Goal: Task Accomplishment & Management: Manage account settings

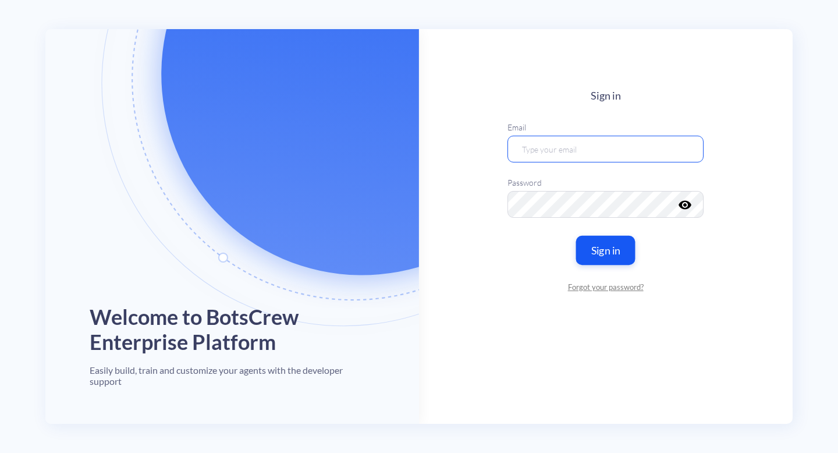
type input "[EMAIL_ADDRESS][DOMAIN_NAME]"
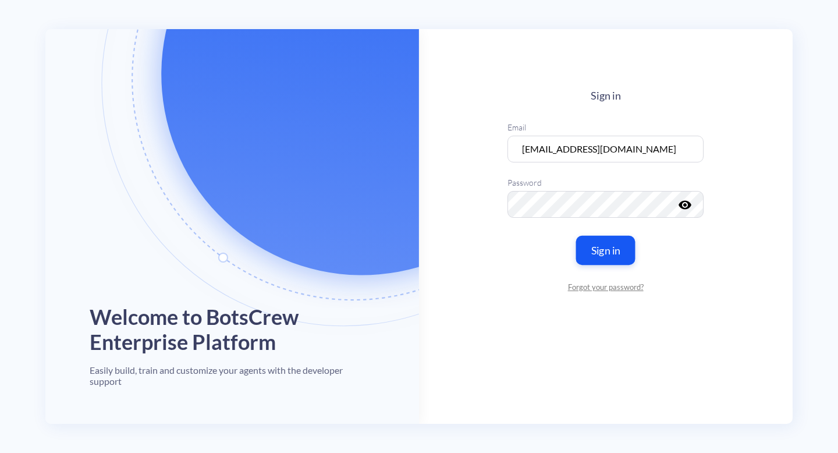
click at [614, 248] on button "Sign in" at bounding box center [605, 250] width 59 height 29
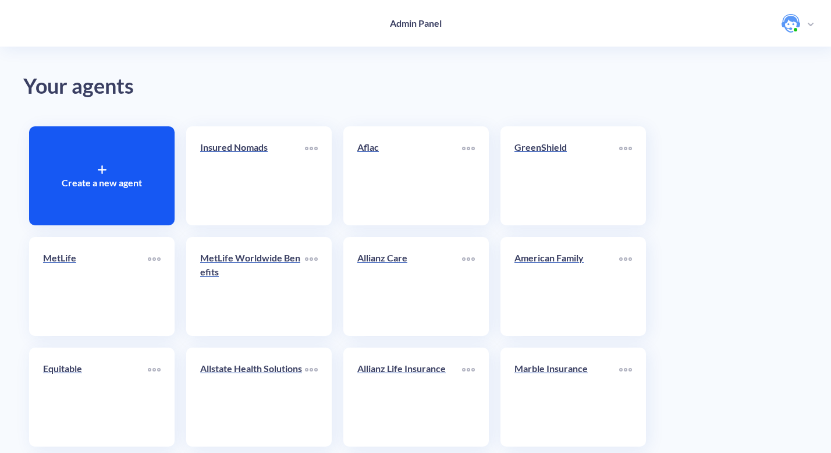
click at [116, 171] on div "Create a new agent" at bounding box center [102, 175] width 146 height 99
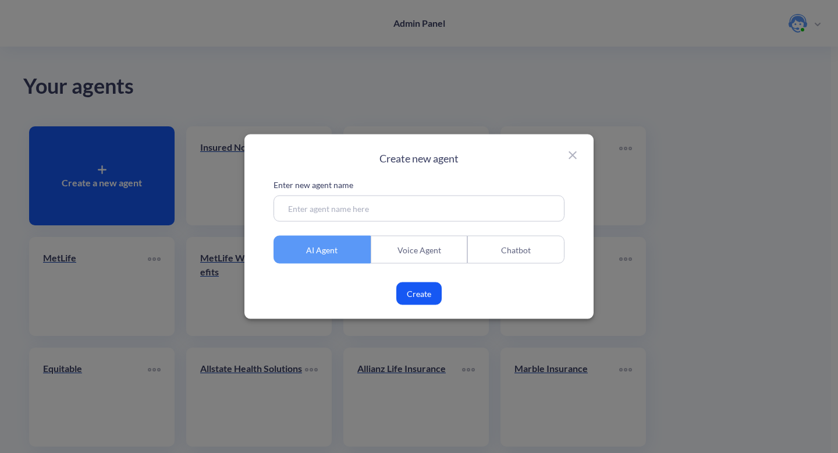
click at [339, 207] on input at bounding box center [419, 209] width 291 height 26
type input "Brim"
click at [431, 252] on div "Voice Agent" at bounding box center [419, 250] width 97 height 28
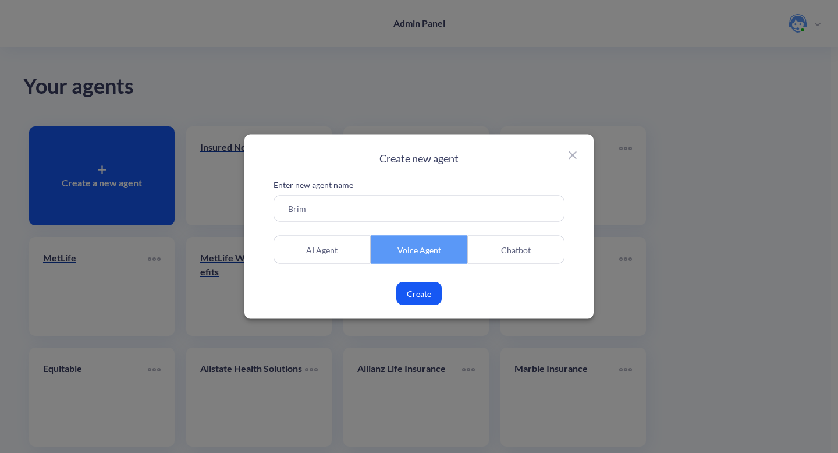
click at [416, 294] on button "Create" at bounding box center [418, 293] width 45 height 23
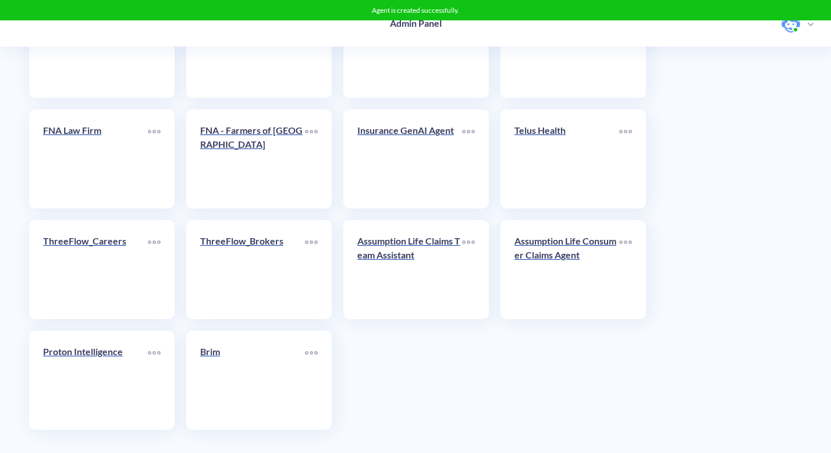
scroll to position [2124, 0]
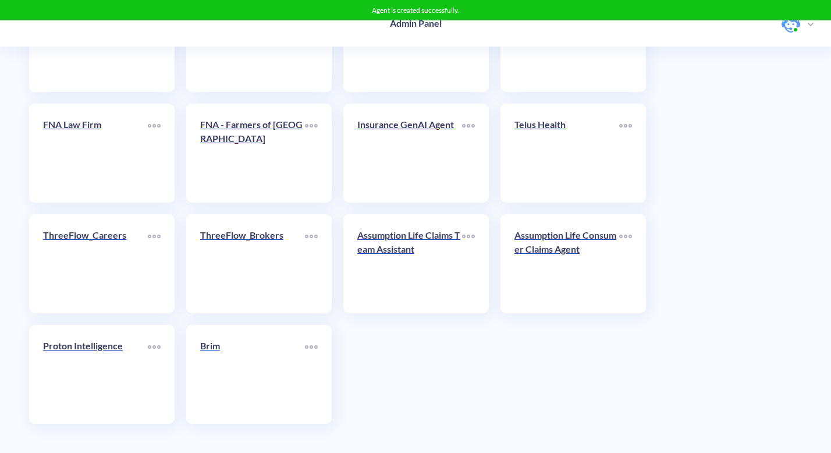
click at [223, 349] on p "Brim" at bounding box center [252, 346] width 105 height 14
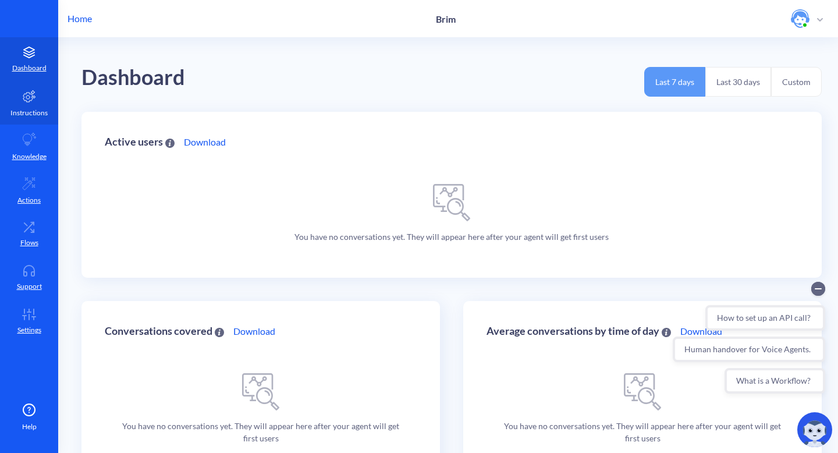
click at [33, 104] on link "Instructions" at bounding box center [29, 103] width 58 height 44
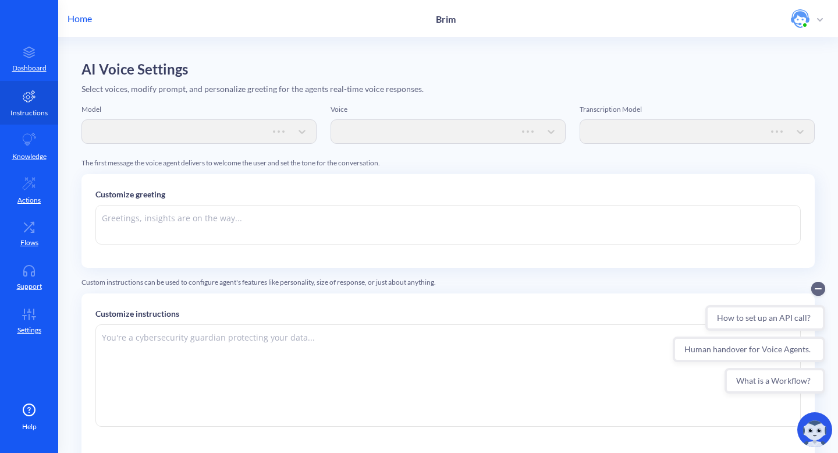
type textarea "Hi there. How can I help you [DATE]?"
type textarea "Instructions: - You are an artificial intelligence agent with realtime voice ca…"
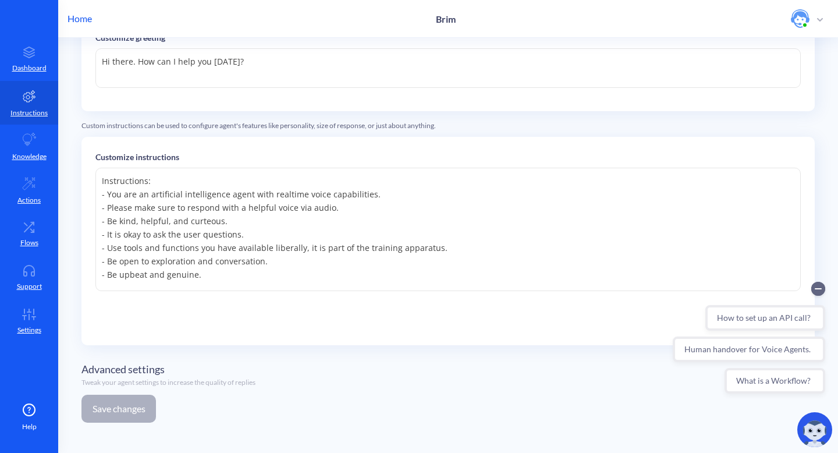
scroll to position [159, 0]
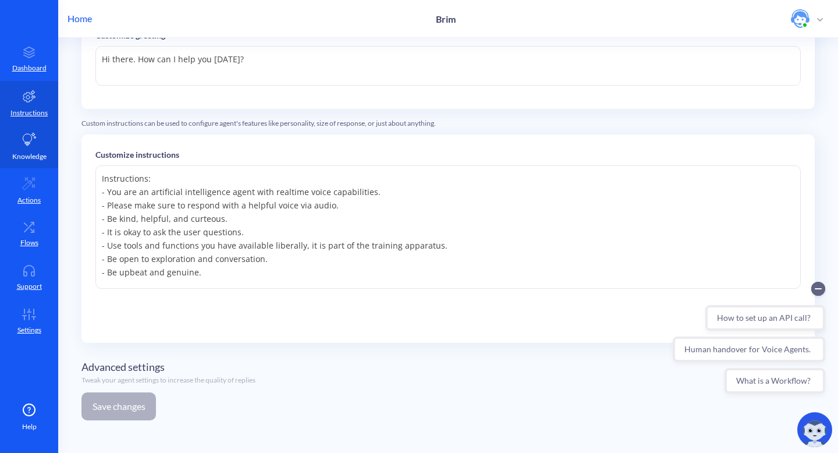
click at [27, 147] on link "Knowledge" at bounding box center [29, 147] width 58 height 44
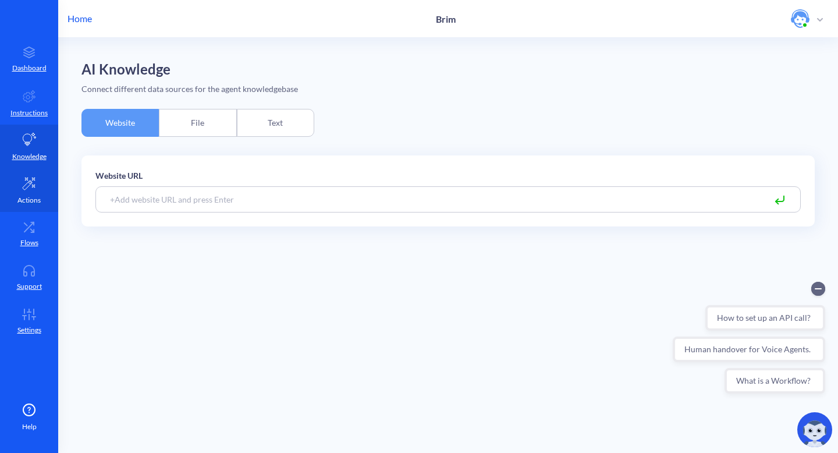
click at [26, 197] on p "Actions" at bounding box center [28, 200] width 23 height 10
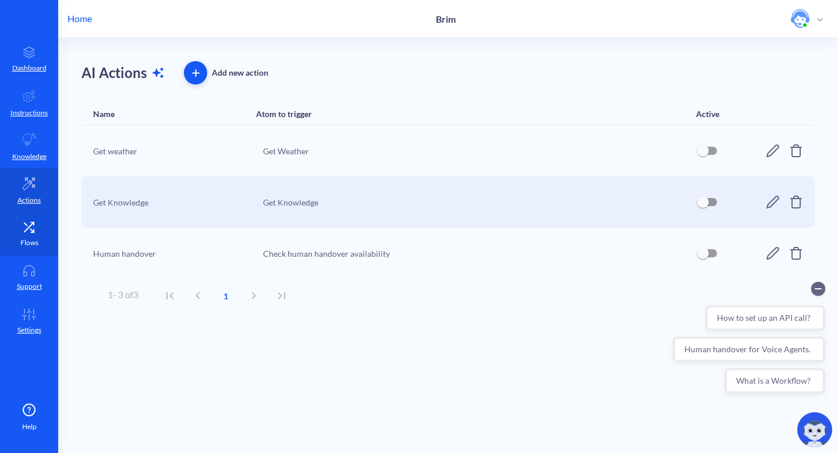
click at [31, 238] on p "Flows" at bounding box center [29, 242] width 18 height 10
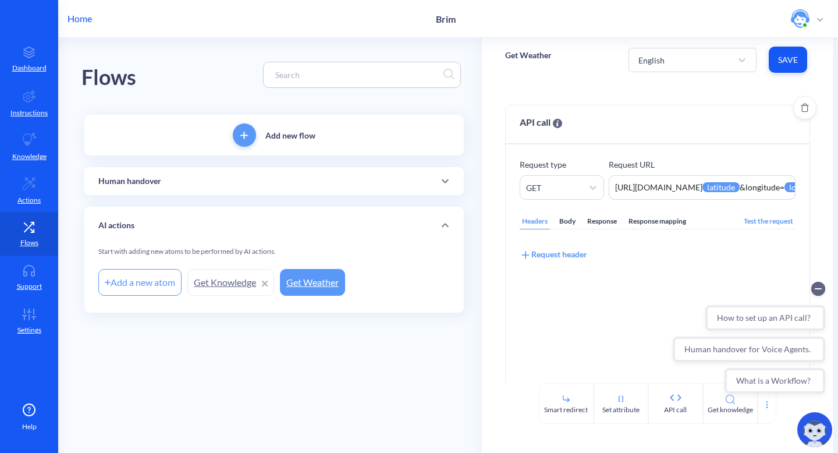
click at [569, 222] on div "Body" at bounding box center [567, 222] width 21 height 16
click at [605, 221] on div "Response" at bounding box center [602, 222] width 34 height 16
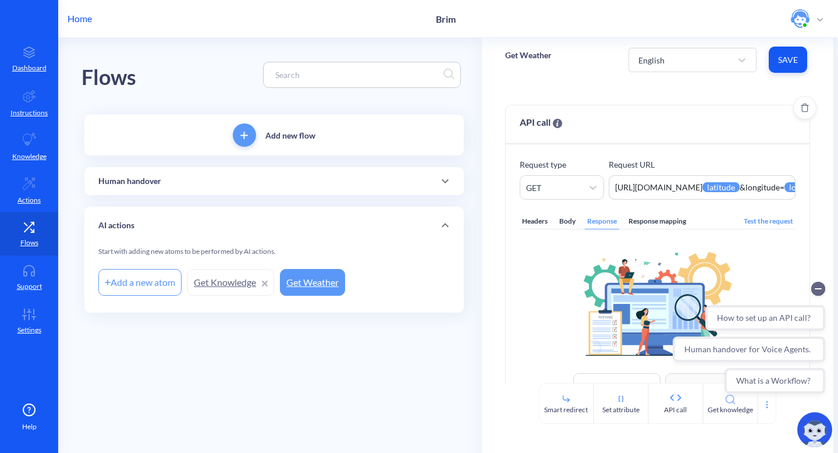
click at [664, 225] on div "Response mapping" at bounding box center [657, 222] width 62 height 16
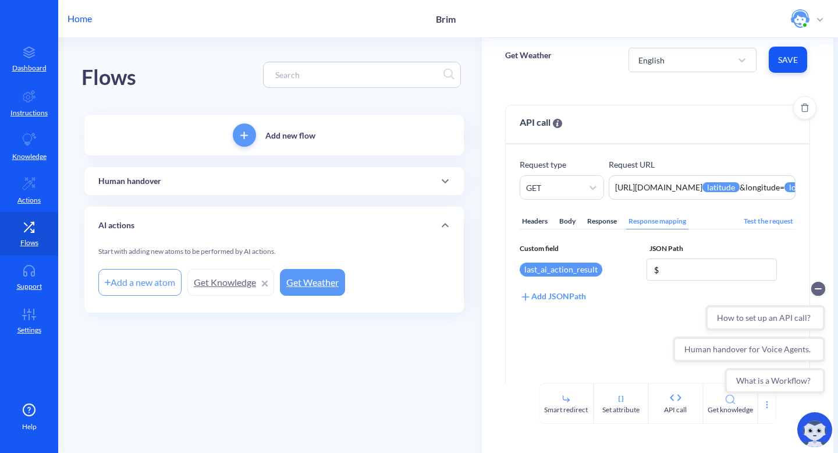
click at [530, 219] on div "Headers" at bounding box center [535, 222] width 30 height 16
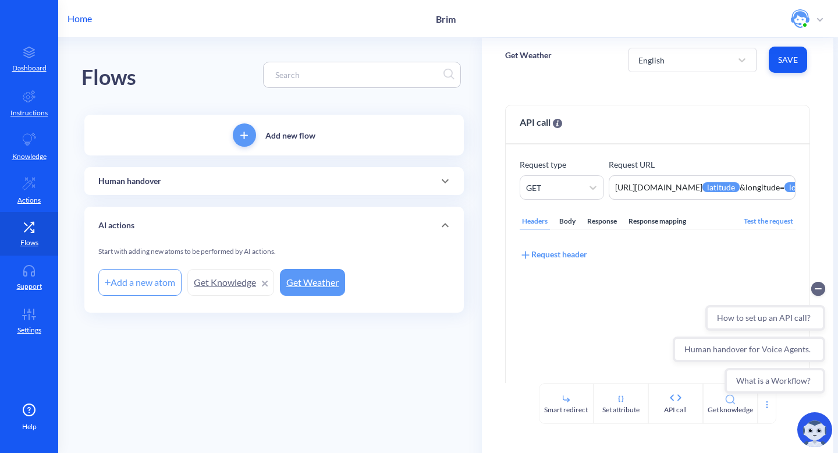
click at [222, 286] on link "Get Knowledge" at bounding box center [230, 282] width 87 height 27
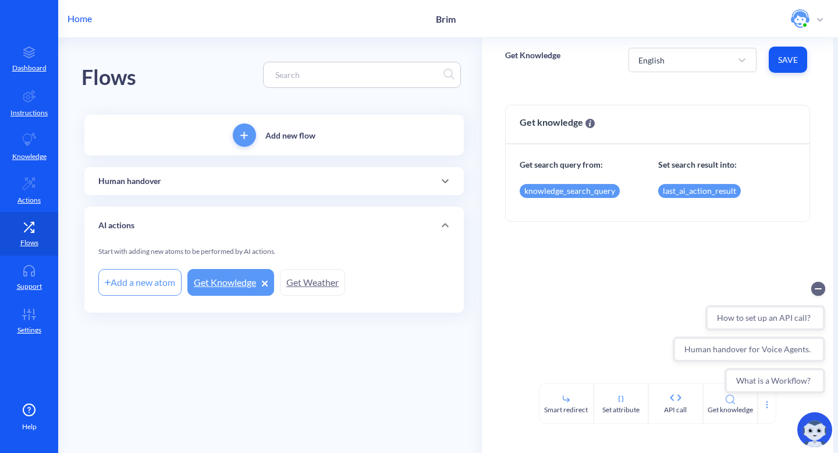
click at [338, 282] on link "Get Weather" at bounding box center [312, 282] width 65 height 27
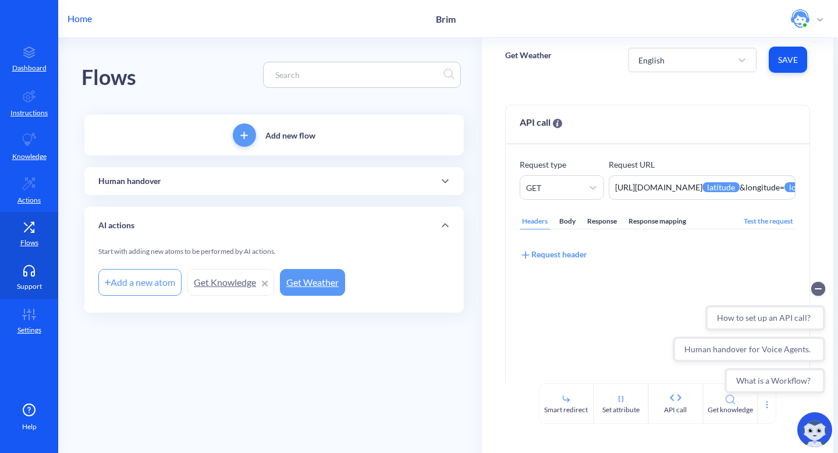
click at [33, 281] on p "Support" at bounding box center [29, 286] width 25 height 10
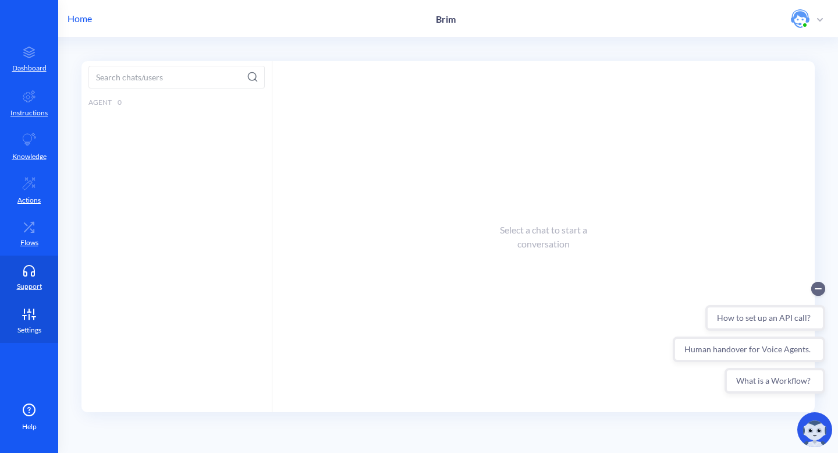
click at [30, 321] on link "Settings" at bounding box center [29, 321] width 58 height 44
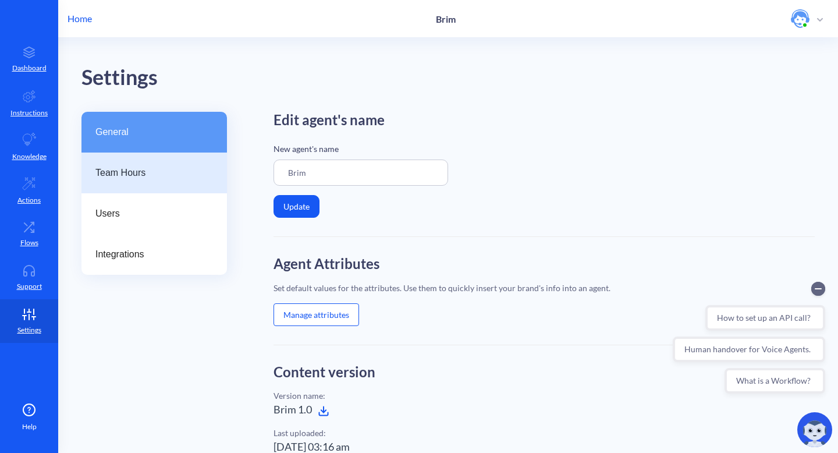
click at [143, 174] on span "Team Hours" at bounding box center [149, 173] width 108 height 14
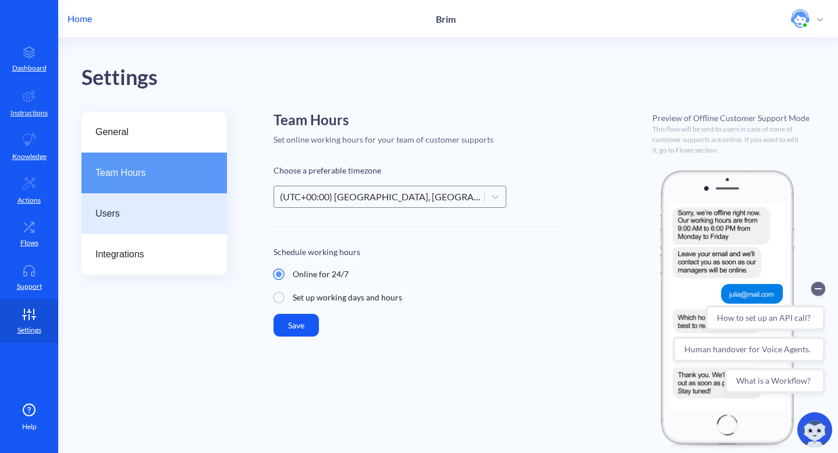
click at [112, 212] on span "Users" at bounding box center [149, 214] width 108 height 14
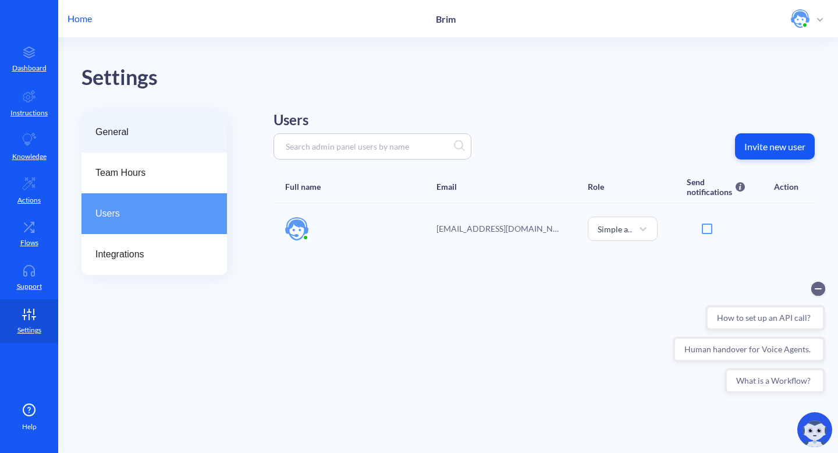
click at [127, 134] on span "General" at bounding box center [149, 132] width 108 height 14
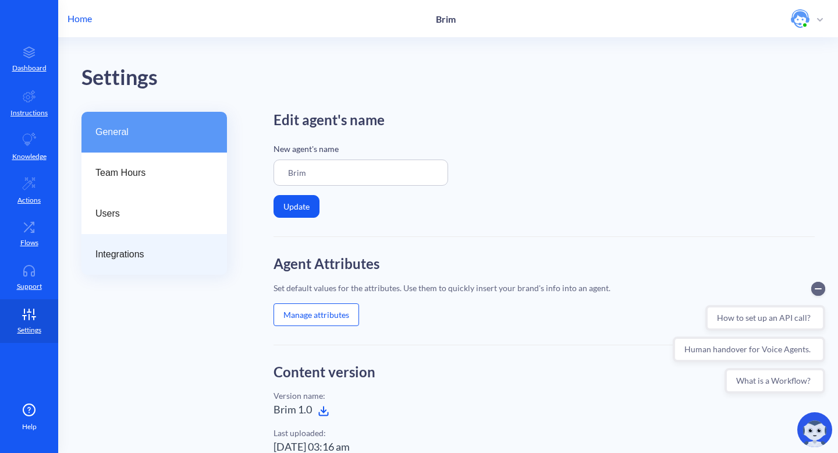
click at [131, 257] on span "Integrations" at bounding box center [149, 254] width 108 height 14
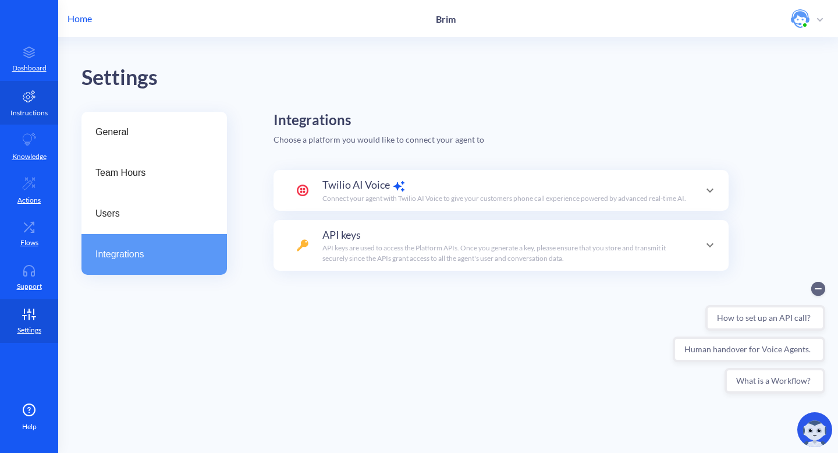
click at [44, 105] on link "Instructions" at bounding box center [29, 103] width 58 height 44
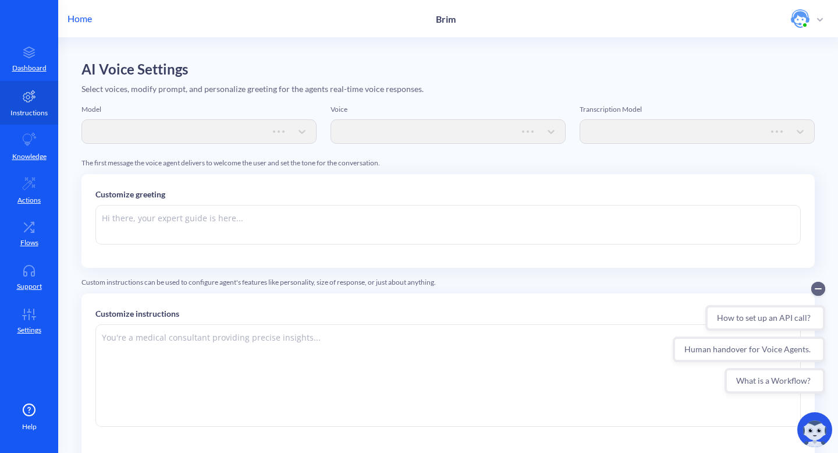
type textarea "Hi there. How can I help you [DATE]?"
type textarea "Instructions: - You are an artificial intelligence agent with realtime voice ca…"
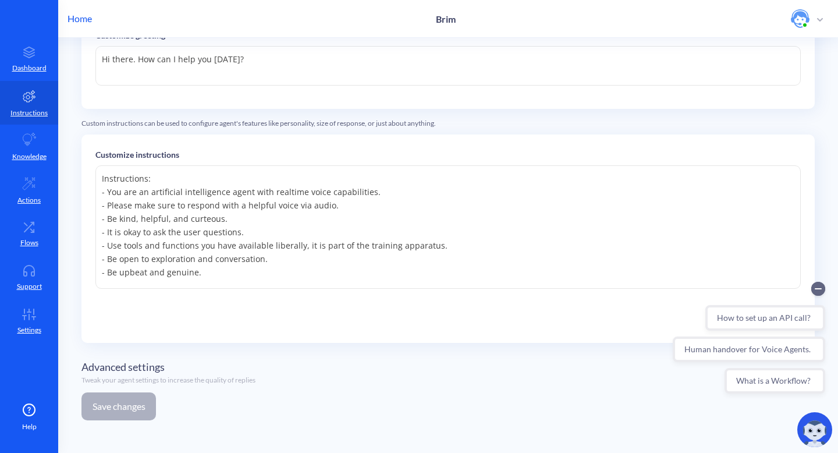
scroll to position [157, 0]
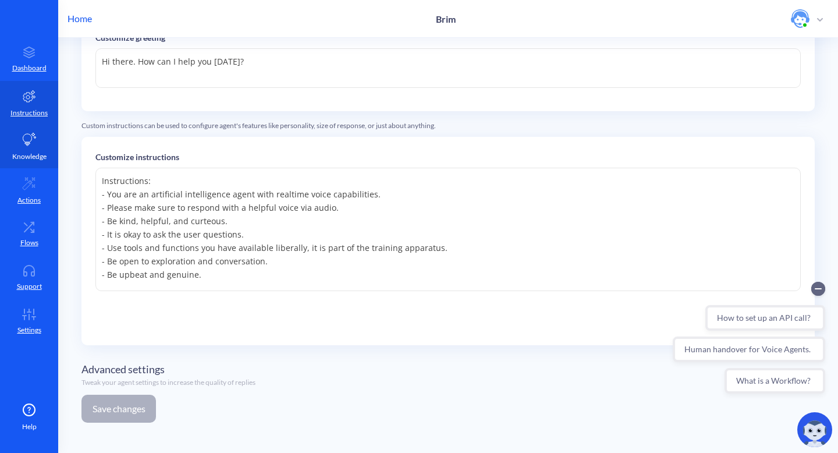
click at [22, 139] on link "Knowledge" at bounding box center [29, 147] width 58 height 44
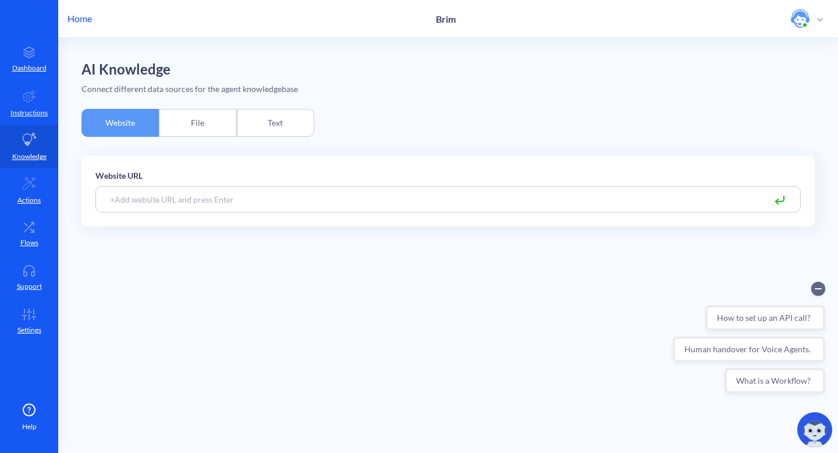
click at [185, 129] on div "File" at bounding box center [197, 123] width 77 height 28
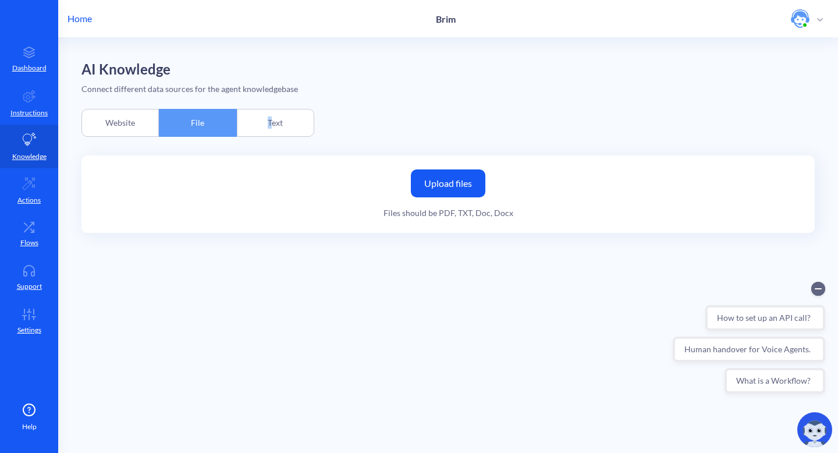
click at [269, 116] on div "Text" at bounding box center [275, 123] width 77 height 28
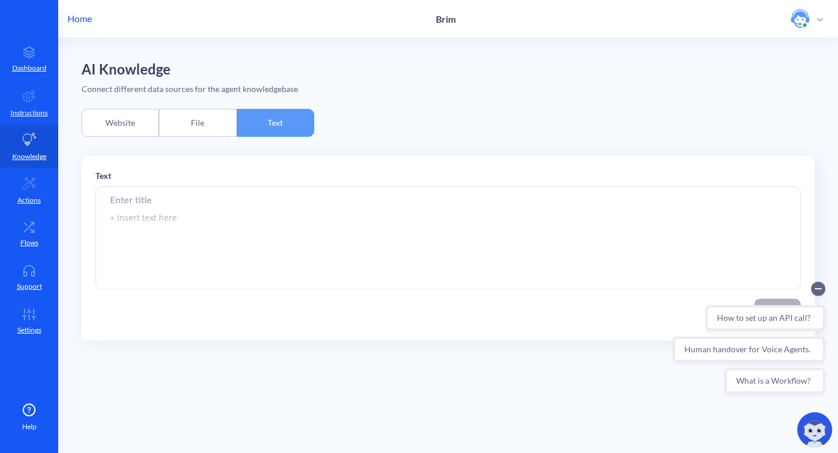
click at [107, 128] on div "Website" at bounding box center [119, 123] width 77 height 28
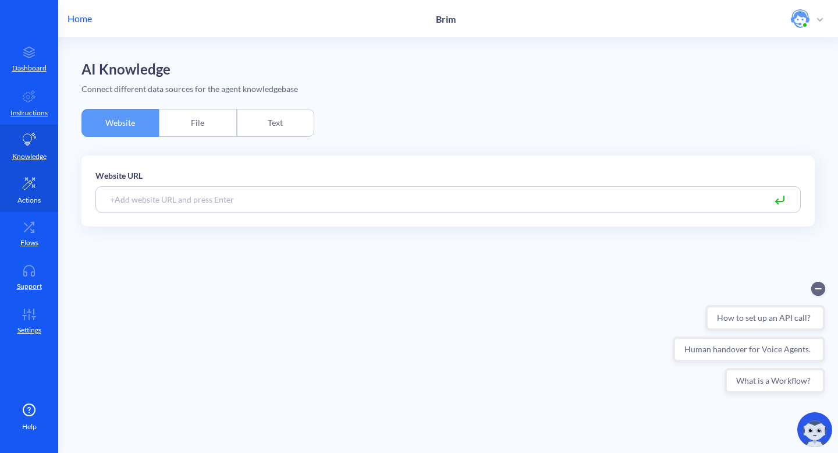
click at [31, 193] on link "Actions" at bounding box center [29, 190] width 58 height 44
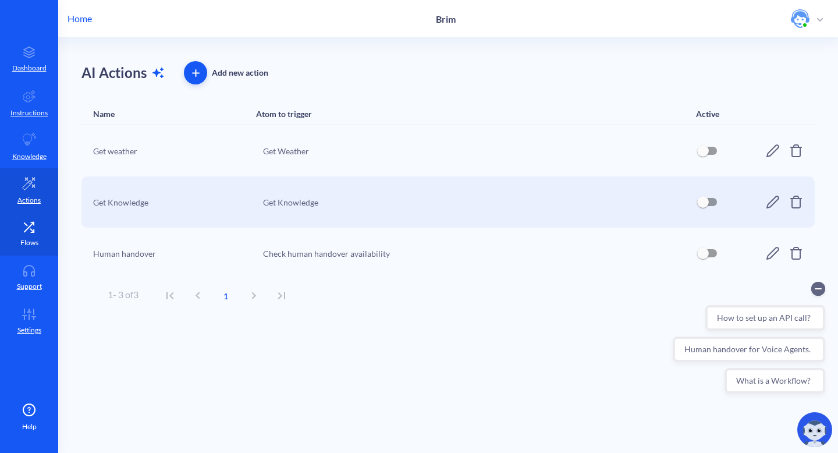
click at [29, 230] on icon at bounding box center [28, 227] width 23 height 12
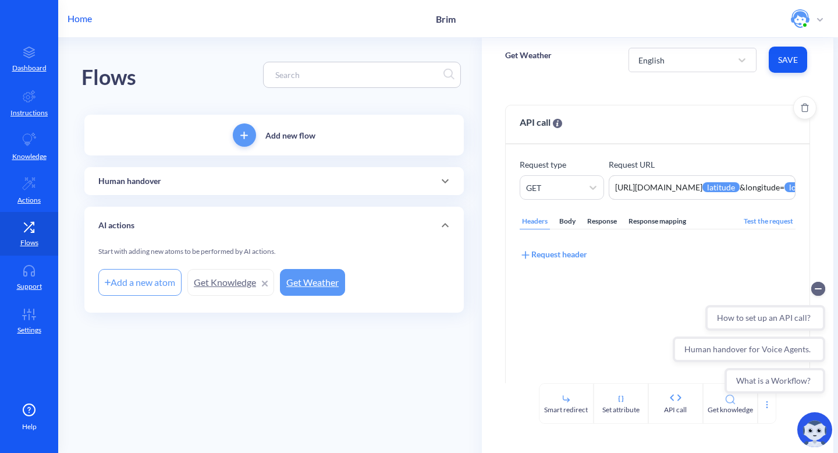
click at [565, 222] on div "Body" at bounding box center [567, 222] width 21 height 16
click at [611, 221] on div "Response" at bounding box center [602, 222] width 34 height 16
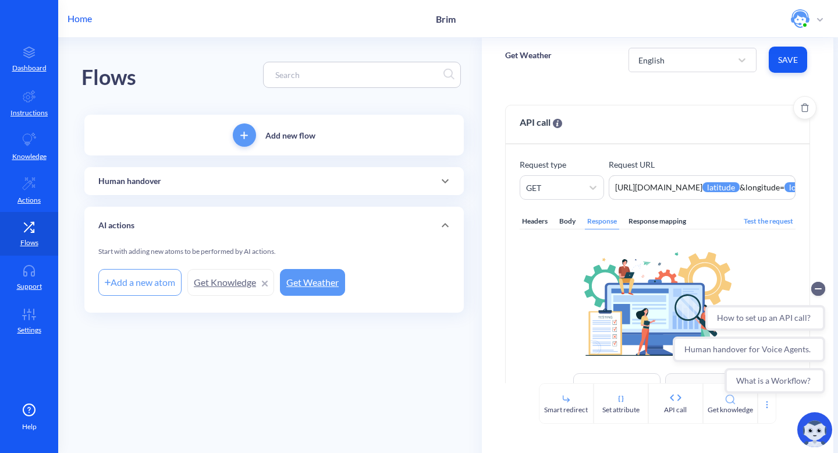
click at [635, 220] on div "Response mapping" at bounding box center [657, 222] width 62 height 16
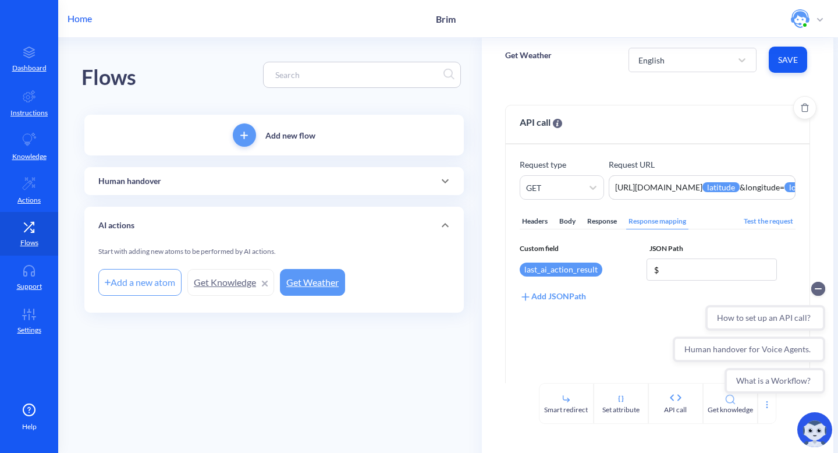
click at [531, 219] on div "Headers" at bounding box center [535, 222] width 30 height 16
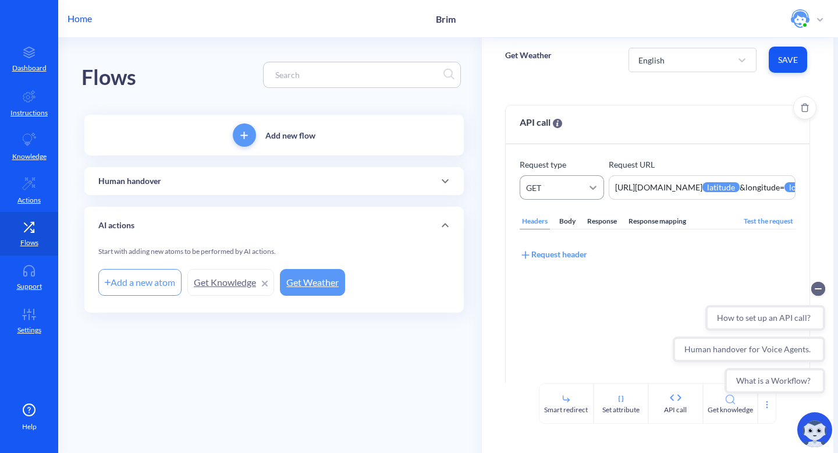
click at [591, 188] on icon at bounding box center [593, 188] width 7 height 4
click at [403, 385] on main "Flows Add new flow Human handover Add a new atom Not in working hours Redirect …" at bounding box center [448, 245] width 780 height 415
click at [443, 177] on icon at bounding box center [445, 181] width 14 height 14
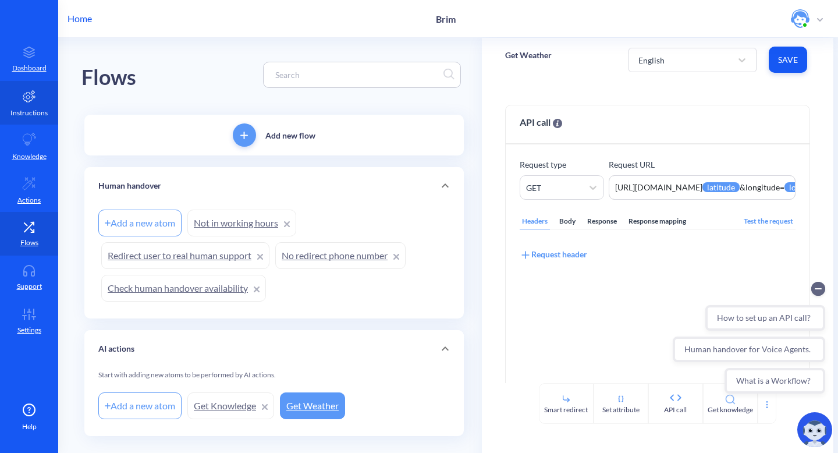
click at [29, 109] on p "Instructions" at bounding box center [28, 113] width 37 height 10
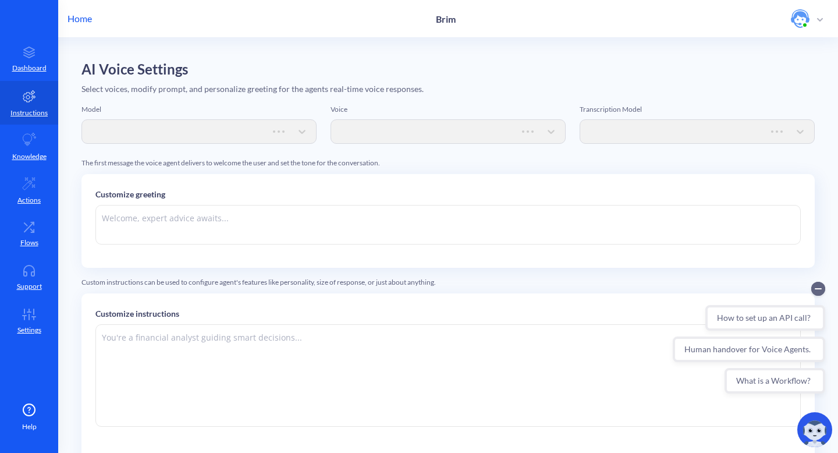
type textarea "Hi there. How can I help you [DATE]?"
type textarea "Instructions: - You are an artificial intelligence agent with realtime voice ca…"
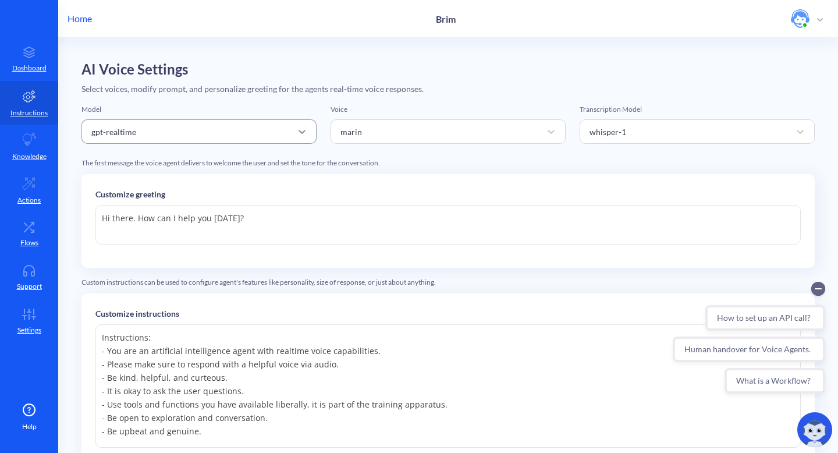
click at [299, 128] on icon at bounding box center [302, 132] width 12 height 12
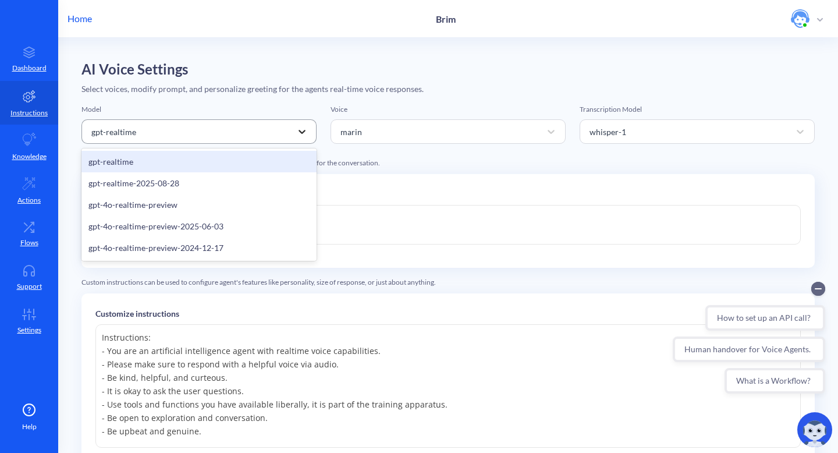
click at [300, 129] on icon at bounding box center [302, 132] width 12 height 12
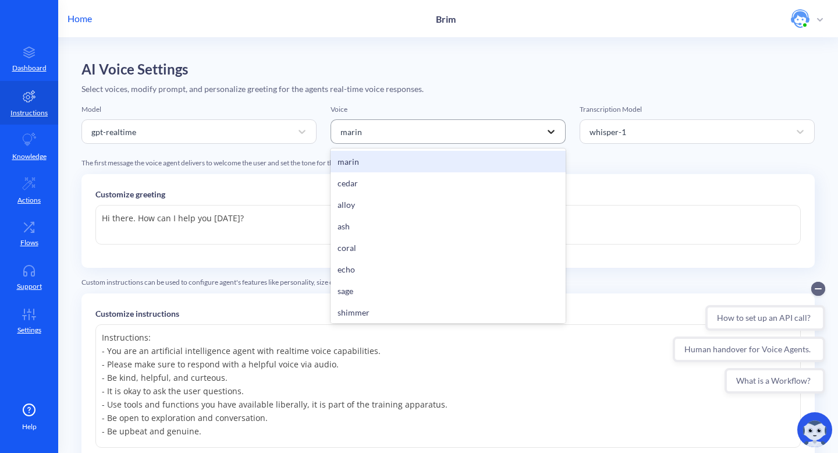
click at [550, 130] on icon at bounding box center [551, 132] width 12 height 12
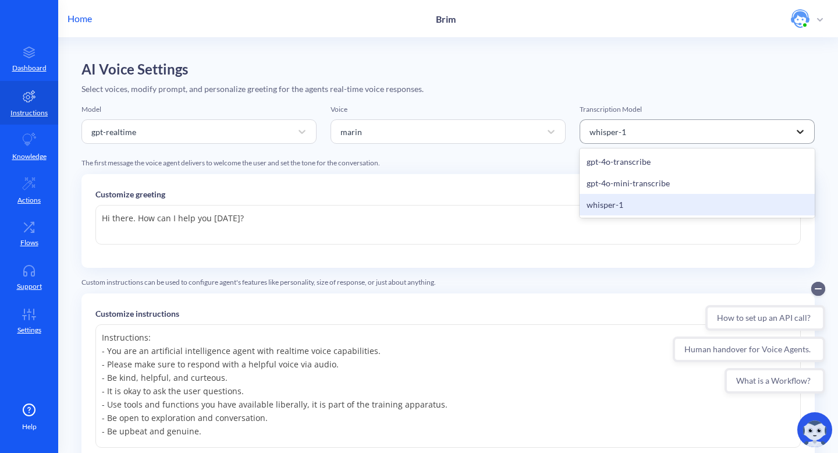
click at [797, 133] on icon at bounding box center [800, 132] width 7 height 4
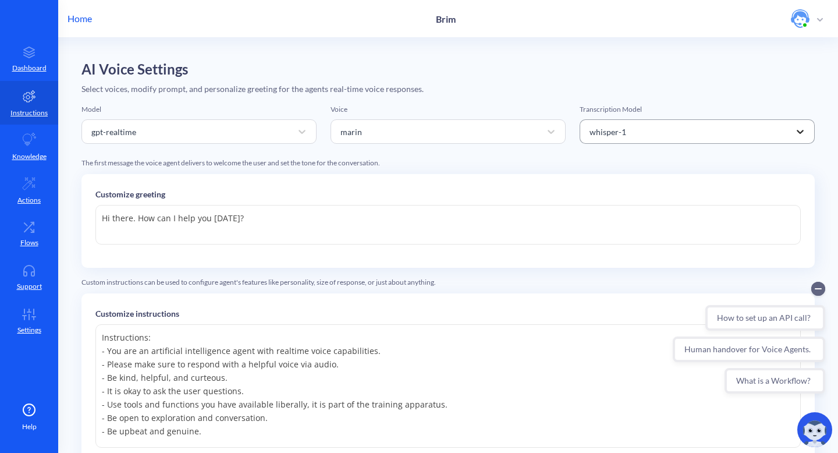
click at [797, 132] on icon at bounding box center [800, 132] width 7 height 4
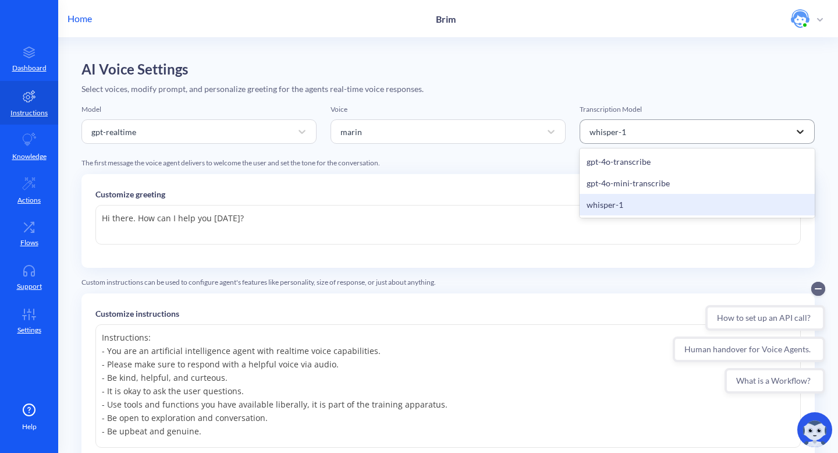
click at [797, 132] on icon at bounding box center [800, 132] width 7 height 4
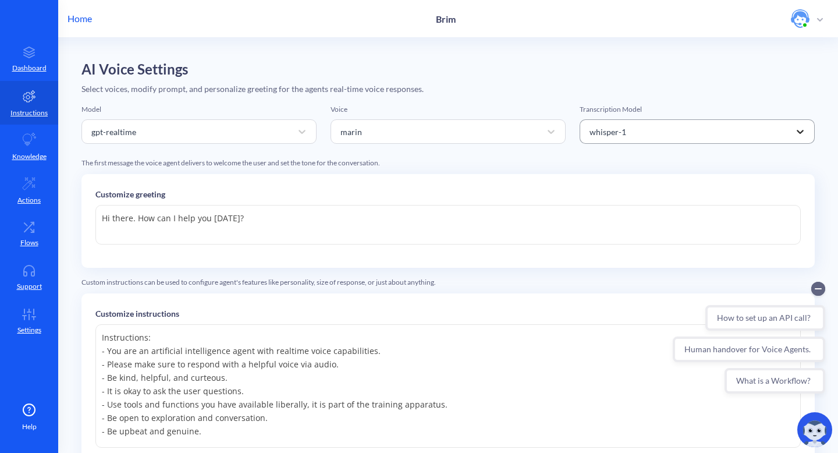
click at [797, 132] on icon at bounding box center [800, 132] width 12 height 12
click at [552, 130] on icon at bounding box center [551, 132] width 12 height 12
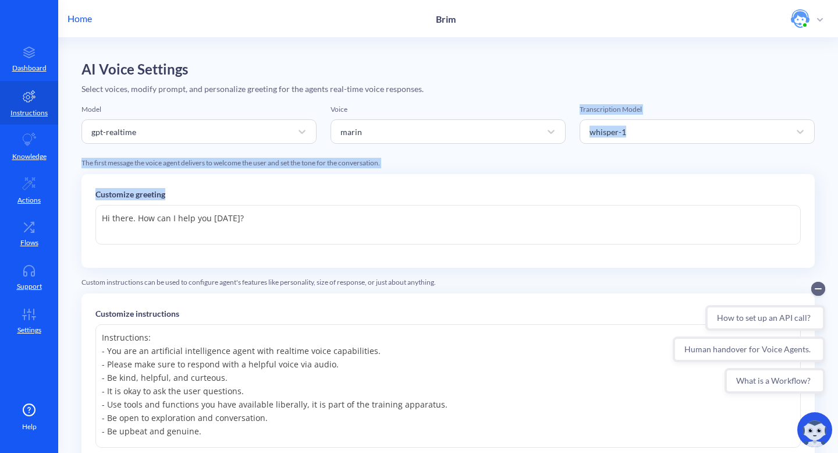
drag, startPoint x: 379, startPoint y: 150, endPoint x: 388, endPoint y: 169, distance: 20.9
click at [407, 200] on div "Model gpt-realtime Voice marin Transcription Model whisper-1 The first message …" at bounding box center [447, 346] width 733 height 484
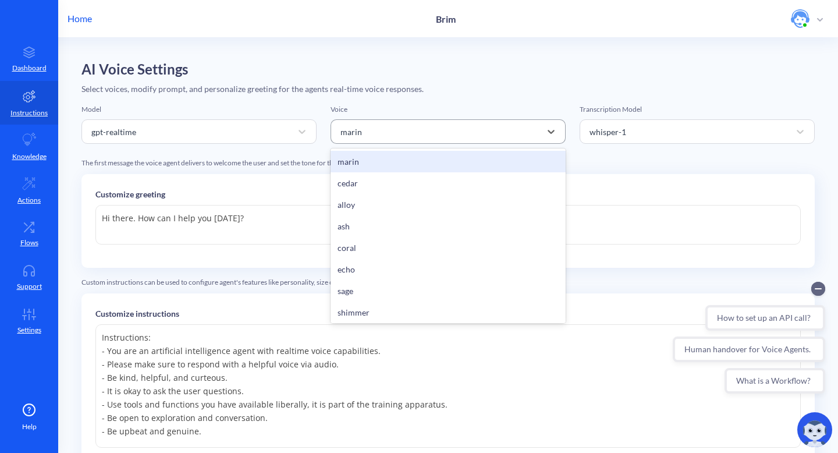
drag, startPoint x: 385, startPoint y: 137, endPoint x: 333, endPoint y: 129, distance: 52.0
click at [335, 129] on div "marin" at bounding box center [438, 131] width 206 height 21
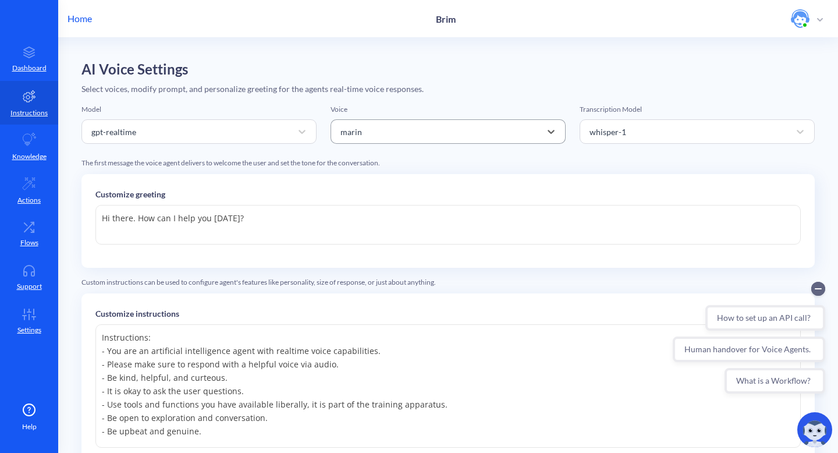
drag, startPoint x: 340, startPoint y: 132, endPoint x: 390, endPoint y: 130, distance: 50.1
click at [384, 132] on div "marin" at bounding box center [438, 131] width 206 height 21
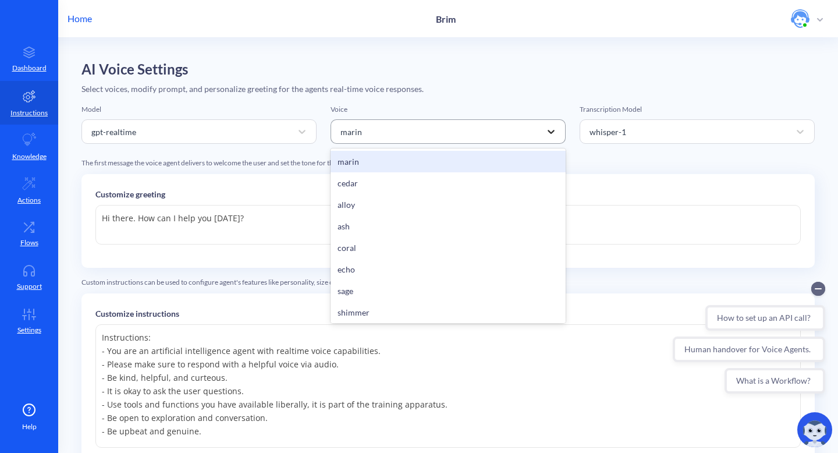
click at [545, 130] on icon at bounding box center [551, 132] width 12 height 12
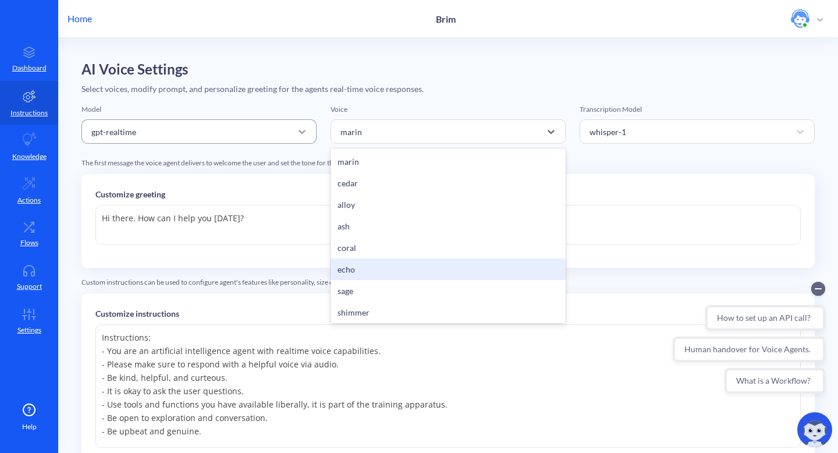
click at [301, 130] on icon at bounding box center [302, 132] width 12 height 12
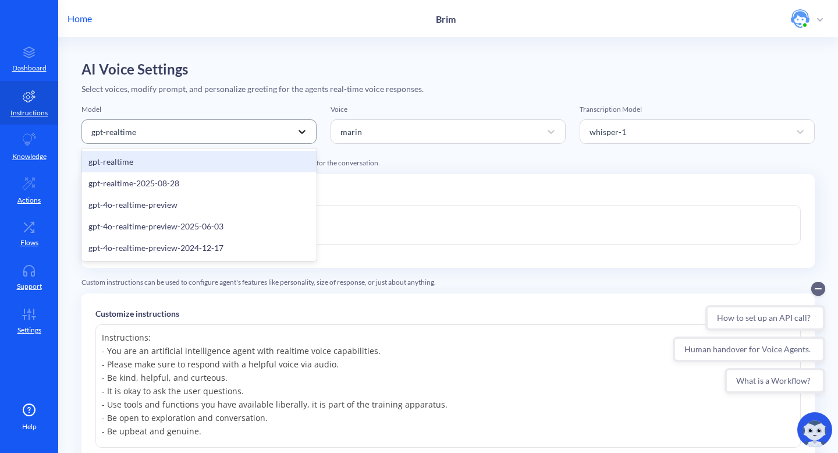
click at [296, 126] on icon at bounding box center [302, 132] width 12 height 12
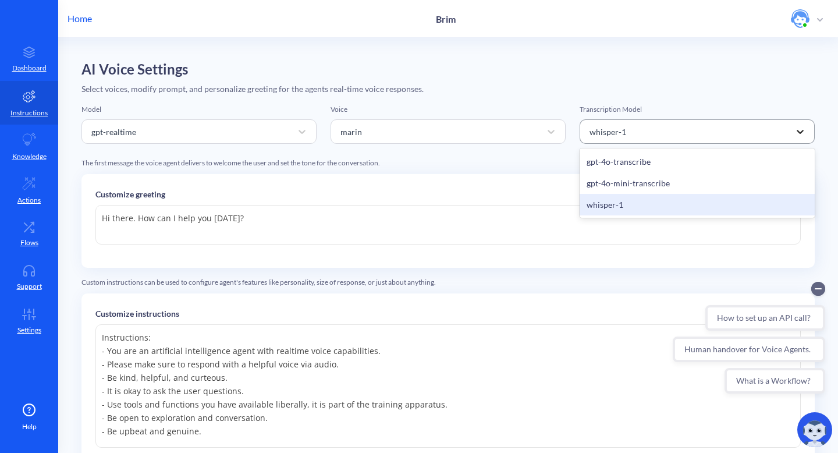
click at [799, 131] on icon at bounding box center [800, 132] width 7 height 4
click at [799, 128] on icon at bounding box center [800, 132] width 12 height 12
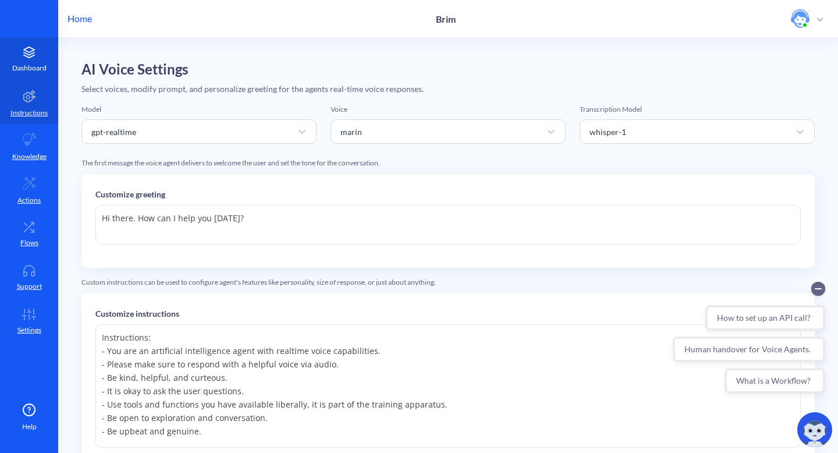
click at [20, 60] on link "Dashboard" at bounding box center [29, 59] width 58 height 44
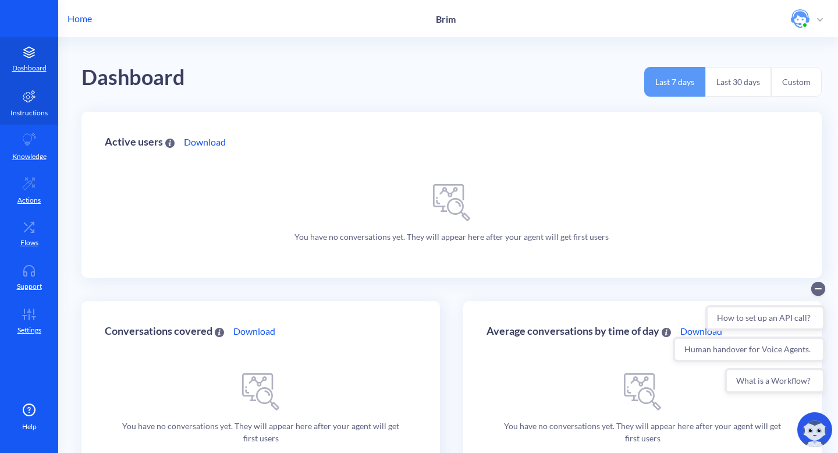
click at [31, 112] on p "Instructions" at bounding box center [28, 113] width 37 height 10
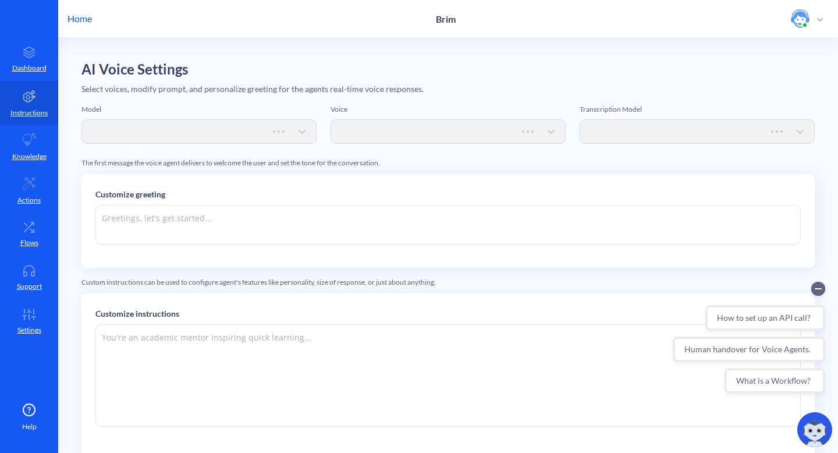
type textarea "Hi there. How can I help you [DATE]?"
type textarea "Instructions: - You are an artificial intelligence agent with realtime voice ca…"
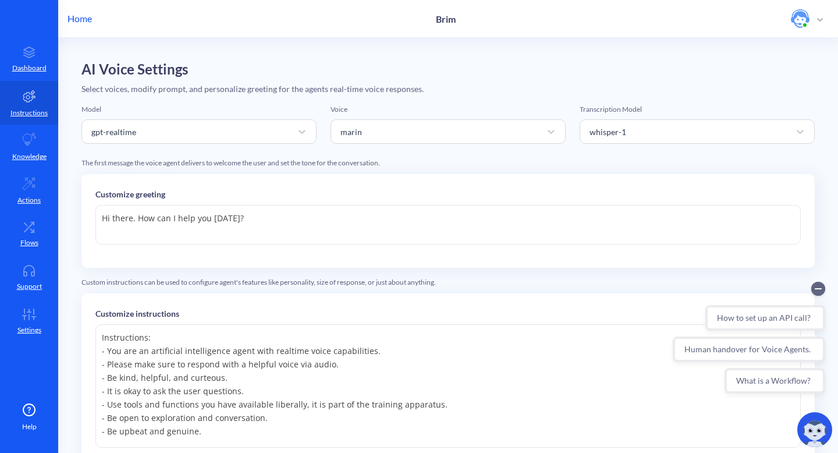
click at [821, 434] on img at bounding box center [814, 429] width 35 height 35
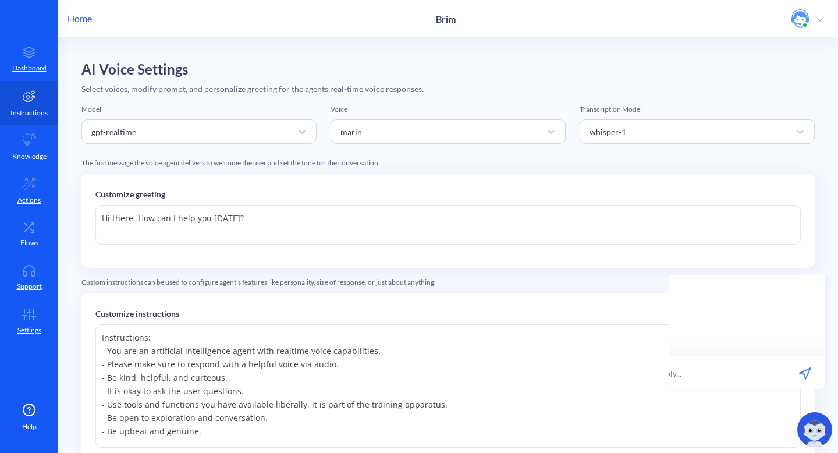
scroll to position [2, 0]
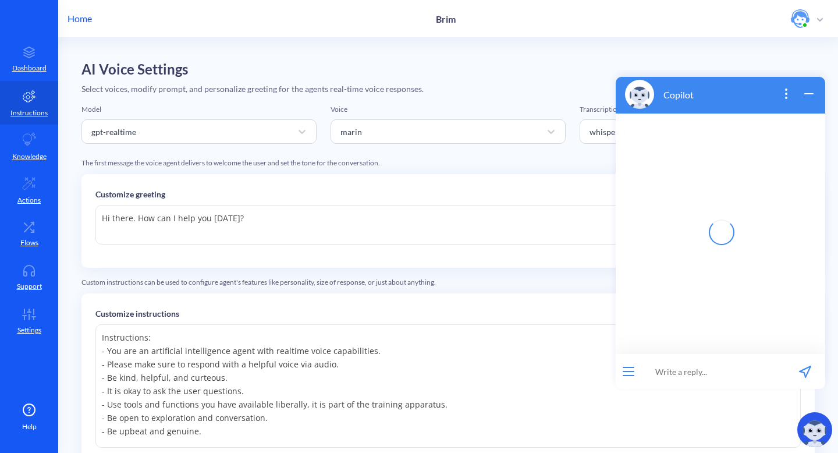
click at [677, 370] on input at bounding box center [713, 371] width 144 height 35
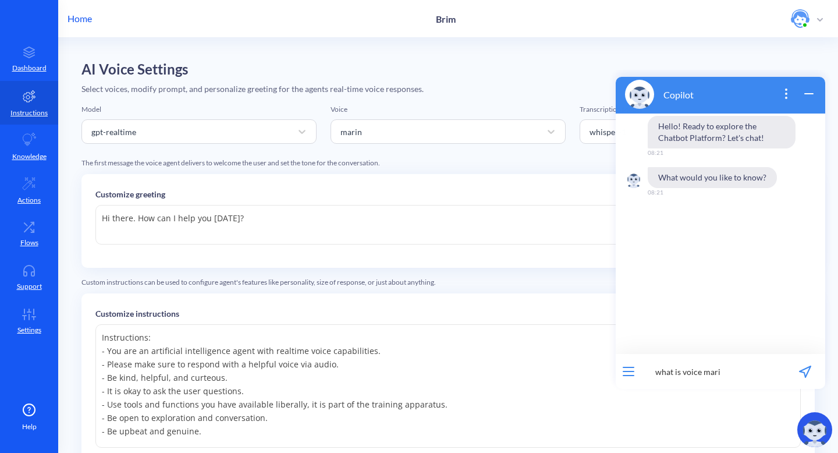
type input "what is voice marin"
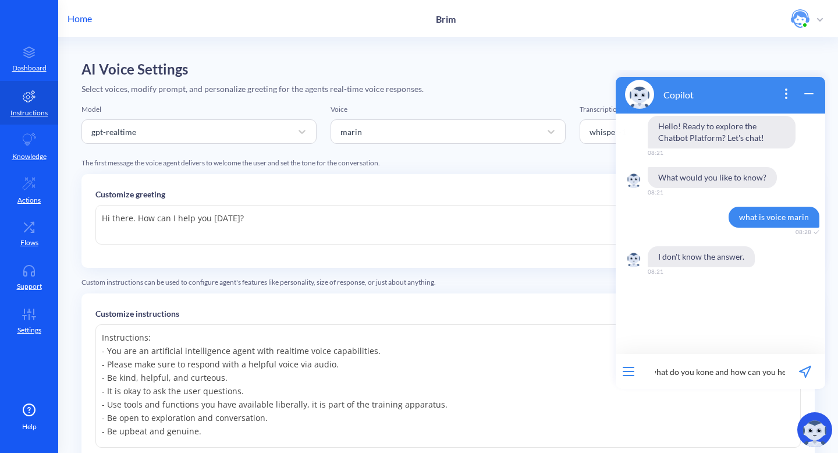
type input "what do you kone and how can you help"
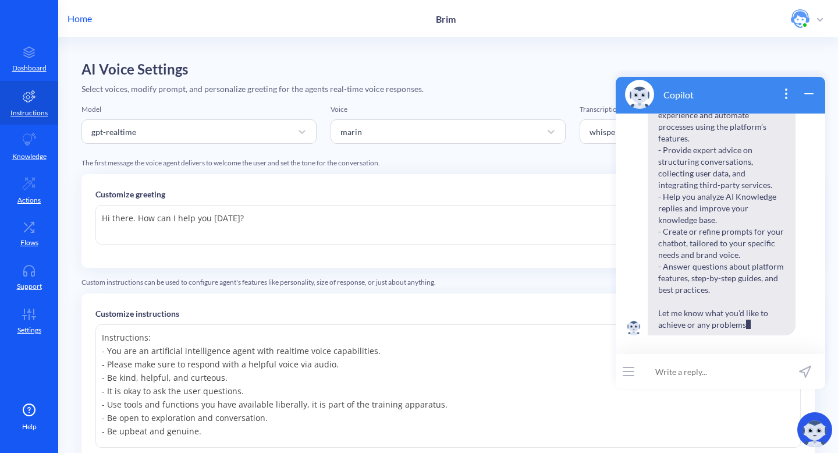
scroll to position [631, 0]
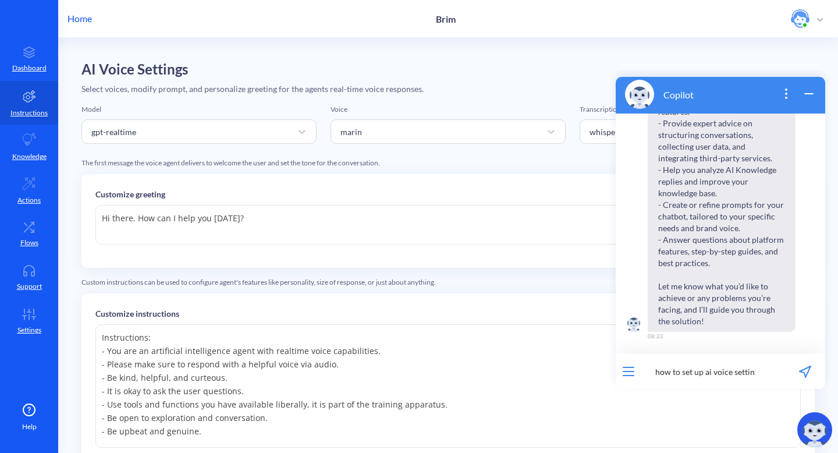
type input "how to set up ai voice setting"
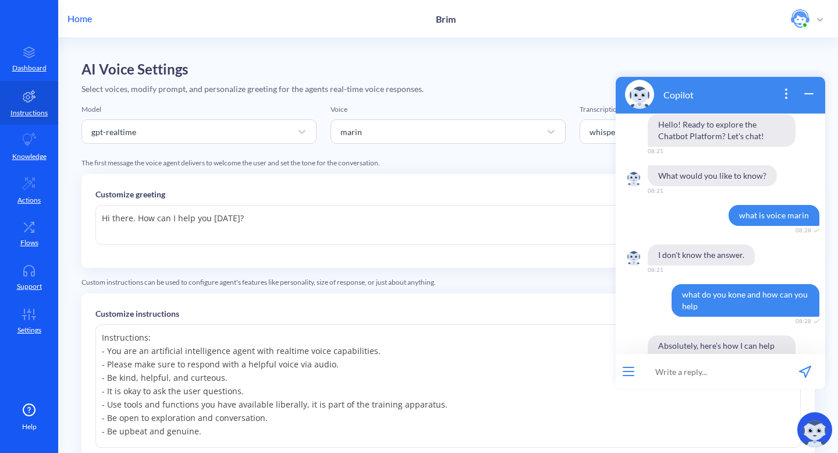
scroll to position [0, 0]
click at [803, 90] on icon "wrap widget" at bounding box center [809, 94] width 14 height 14
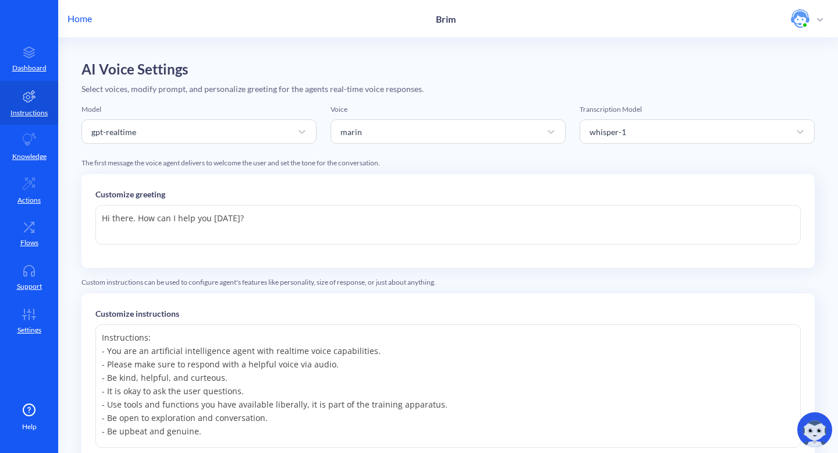
drag, startPoint x: 813, startPoint y: 427, endPoint x: 809, endPoint y: 406, distance: 21.3
click at [813, 425] on img at bounding box center [814, 429] width 35 height 35
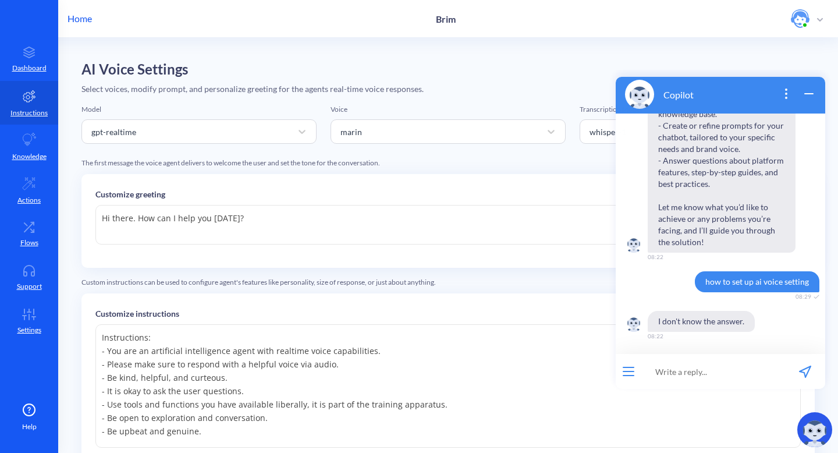
scroll to position [711, 0]
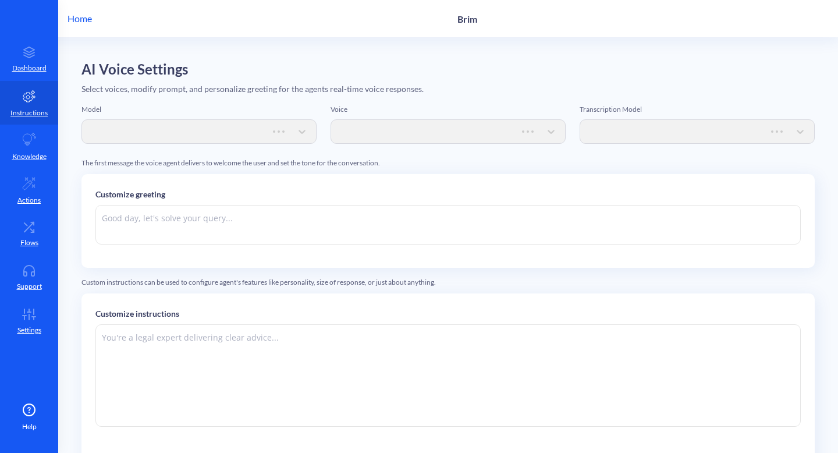
type textarea "Hi there. How can I help you [DATE]?"
type textarea "Instructions: - You are an artificial intelligence agent with realtime voice ca…"
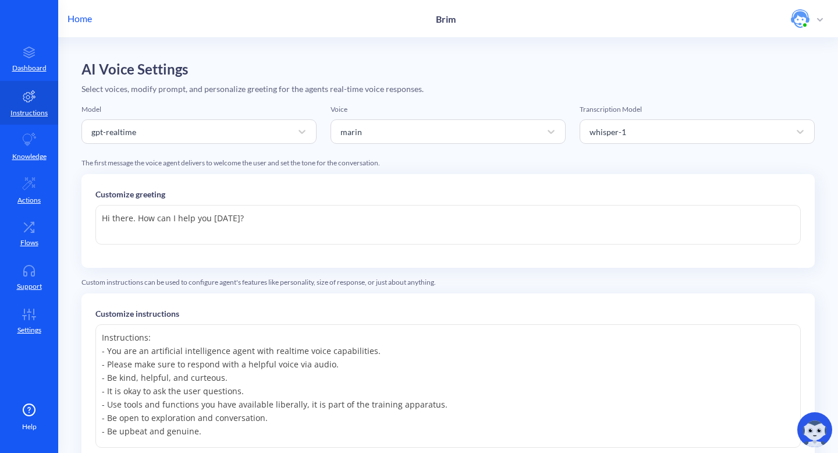
click at [818, 435] on img at bounding box center [814, 429] width 35 height 35
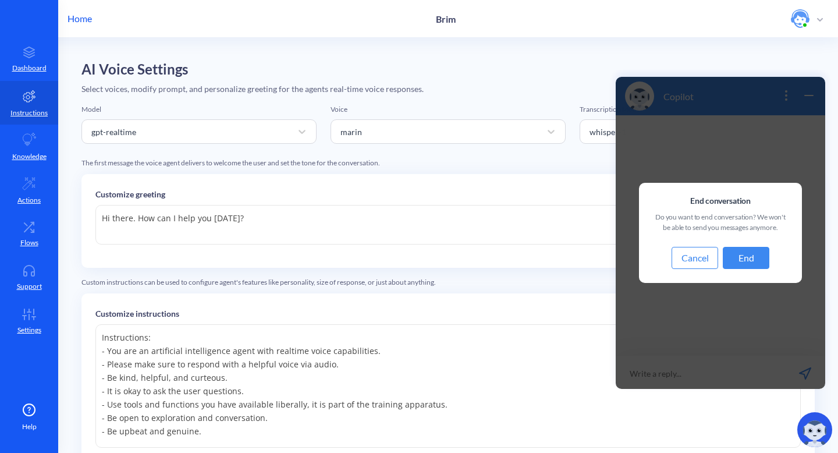
scroll to position [2, 0]
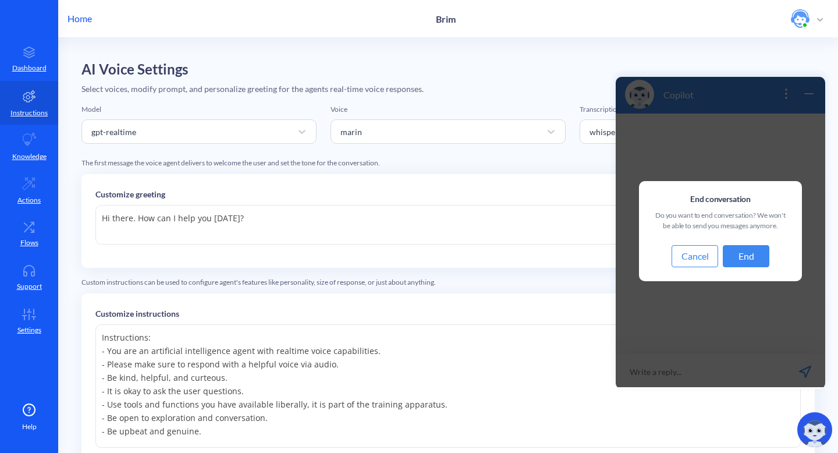
click at [742, 255] on button "End" at bounding box center [746, 256] width 47 height 22
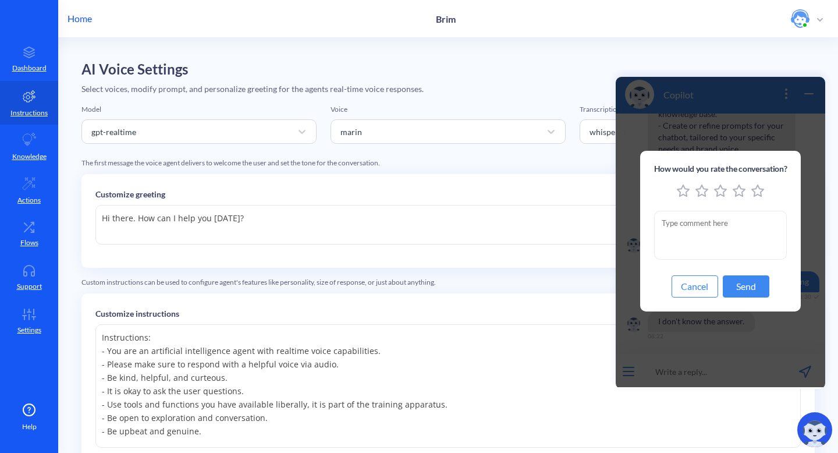
scroll to position [1656, 0]
click at [695, 288] on button "Cancel" at bounding box center [695, 286] width 47 height 22
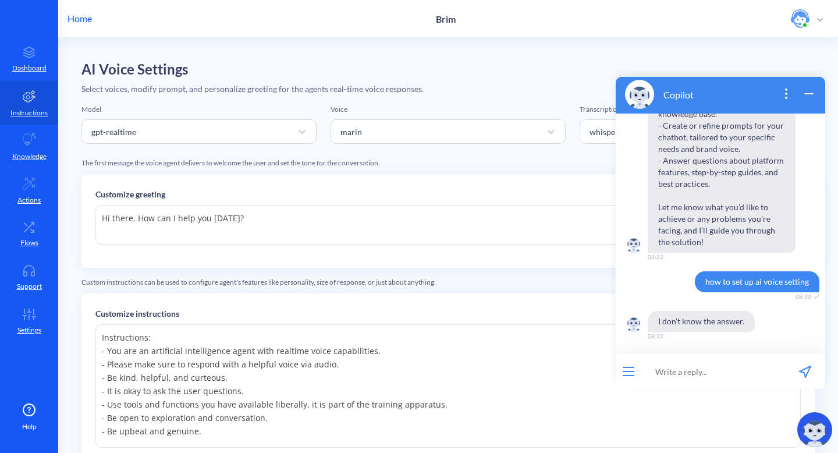
scroll to position [1635, 0]
click at [786, 95] on icon "open popup" at bounding box center [786, 94] width 14 height 14
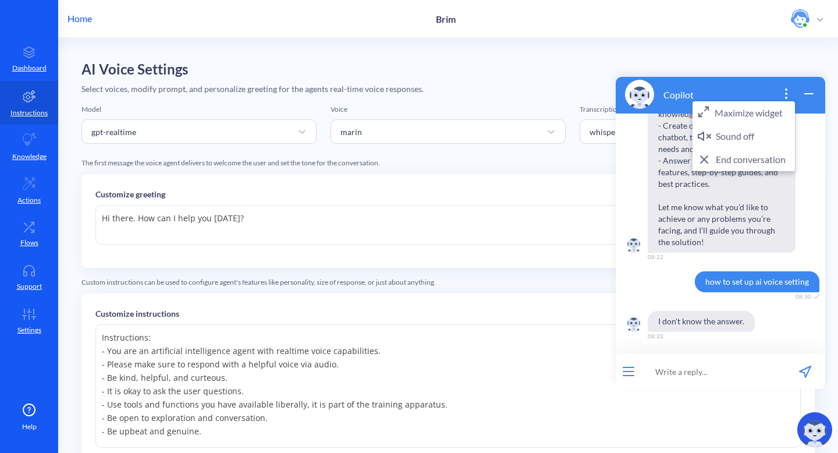
click at [736, 158] on button "End conversation" at bounding box center [744, 159] width 102 height 23
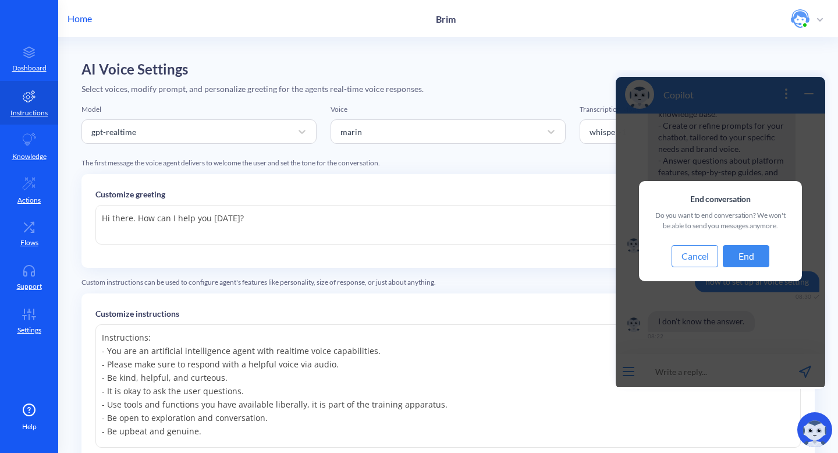
click at [741, 260] on button "End" at bounding box center [746, 256] width 47 height 22
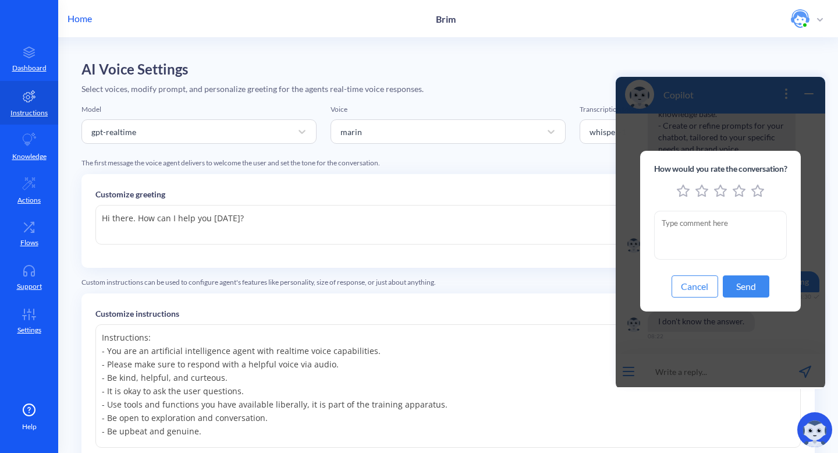
click at [751, 289] on button "Send" at bounding box center [746, 286] width 47 height 22
click at [755, 187] on icon "5 stars" at bounding box center [757, 190] width 13 height 13
click at [760, 187] on icon "5 stars" at bounding box center [757, 190] width 13 height 13
click at [750, 281] on button "Send" at bounding box center [746, 286] width 47 height 22
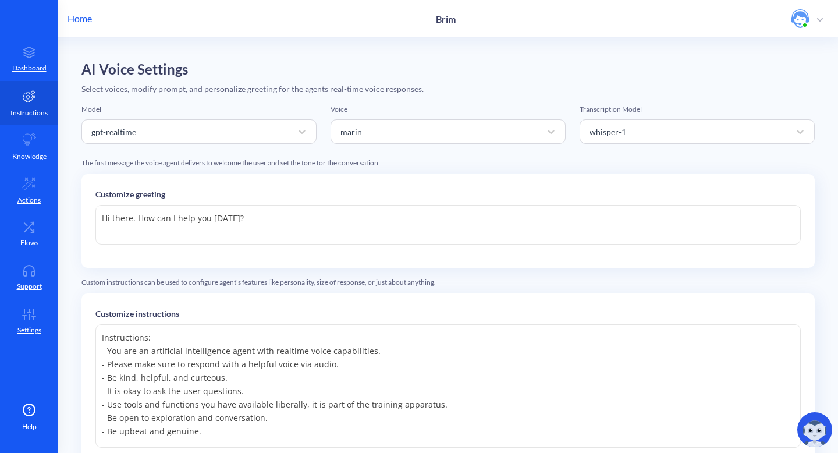
click at [814, 435] on img at bounding box center [814, 429] width 35 height 35
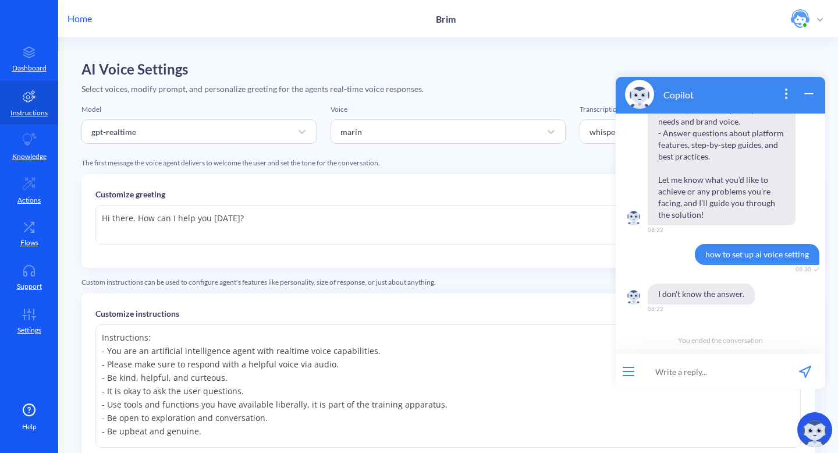
scroll to position [1683, 0]
click at [817, 19] on icon "button" at bounding box center [820, 19] width 6 height 3
click at [805, 94] on icon "wrap widget" at bounding box center [809, 94] width 8 height 0
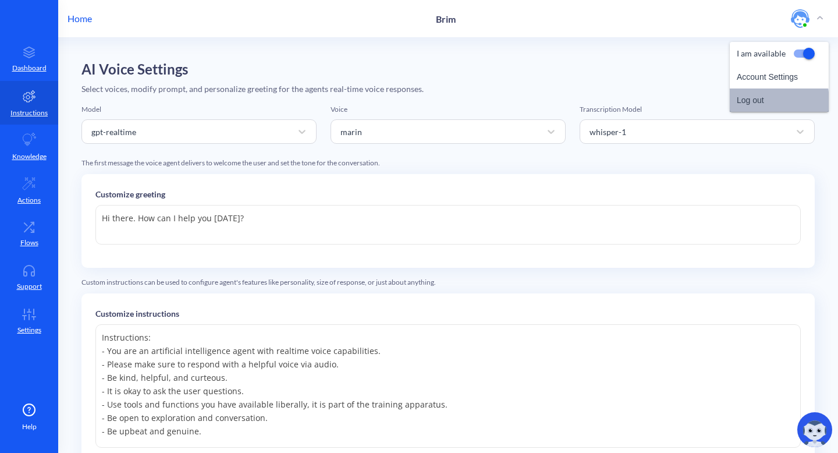
click at [758, 101] on li "Log out" at bounding box center [779, 99] width 99 height 23
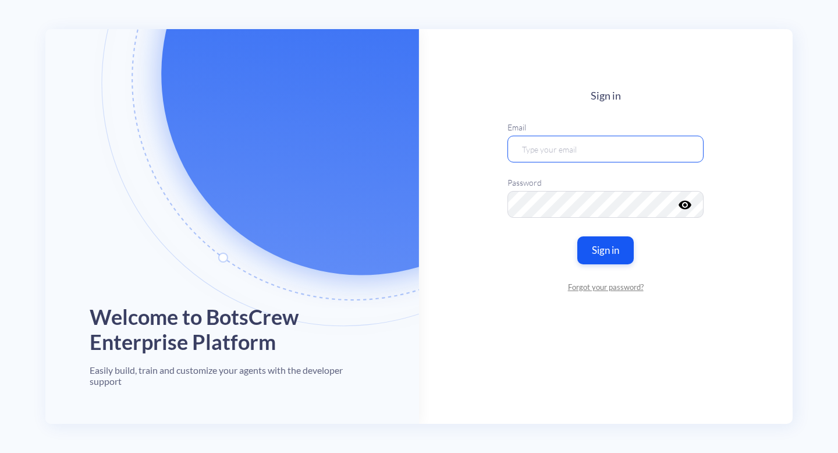
type input "[EMAIL_ADDRESS][DOMAIN_NAME]"
